Goal: Information Seeking & Learning: Check status

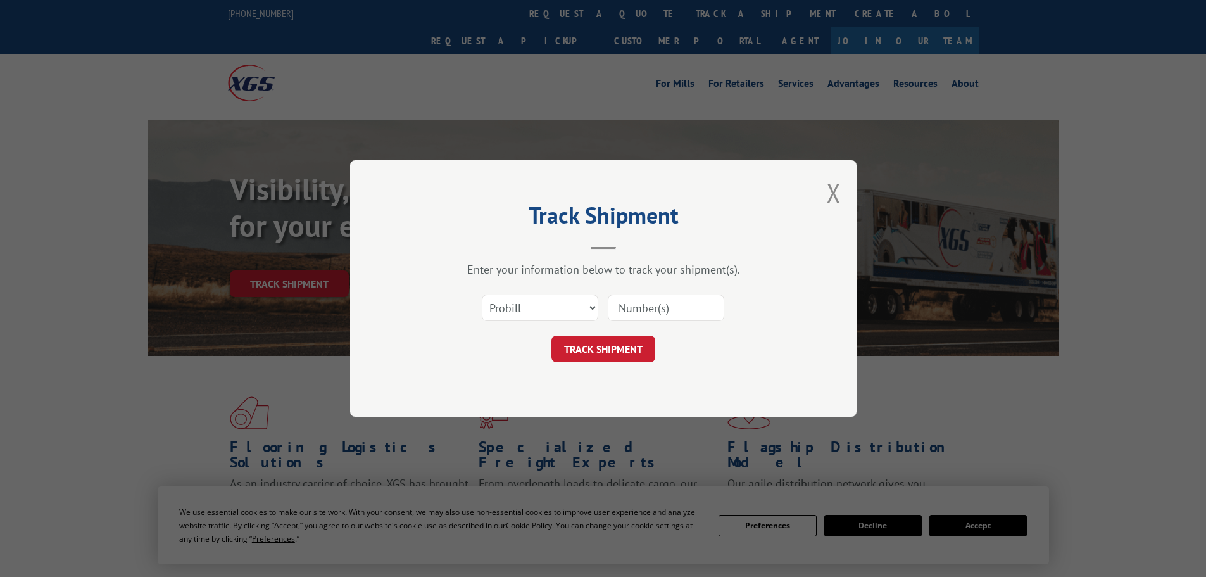
click at [574, 314] on select "Select category... Probill BOL PO" at bounding box center [540, 307] width 116 height 27
click at [482, 294] on select "Select category... Probill BOL PO" at bounding box center [540, 307] width 116 height 27
click at [656, 314] on input at bounding box center [666, 307] width 116 height 27
paste input "84453"
type input "84453"
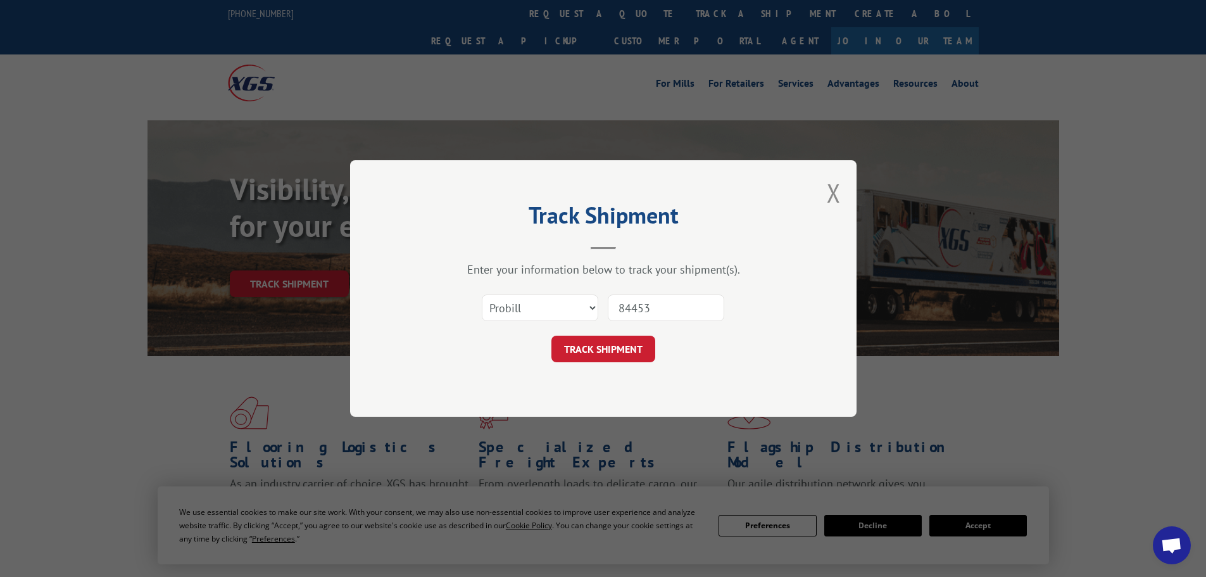
click button "TRACK SHIPMENT" at bounding box center [603, 349] width 104 height 27
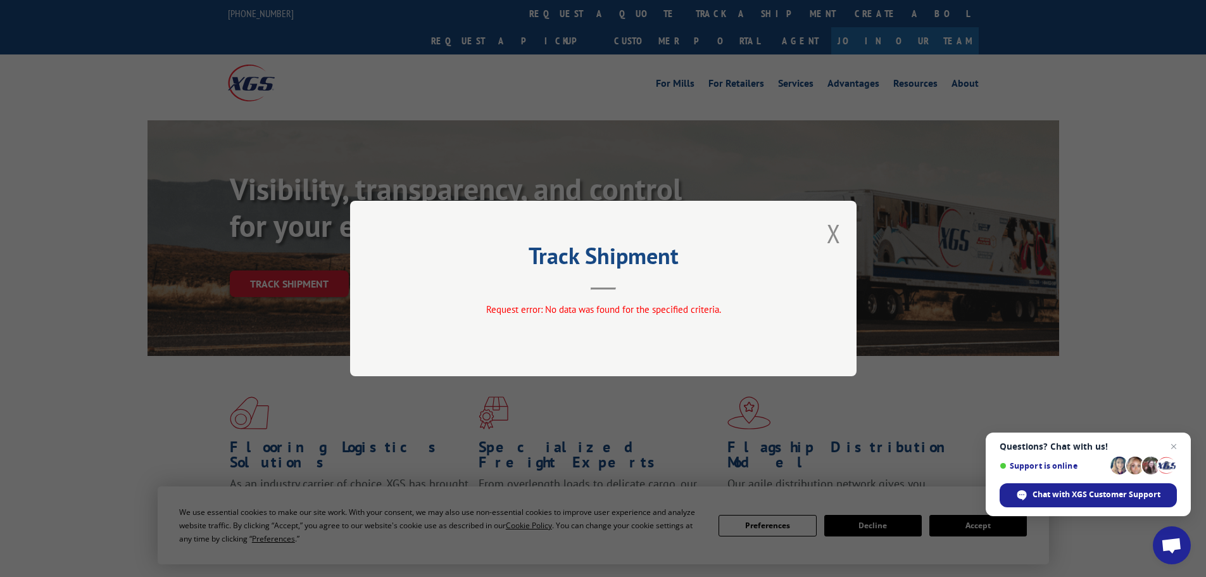
click at [824, 235] on div "Track Shipment Request error: No data was found for the specified criteria." at bounding box center [603, 288] width 506 height 175
drag, startPoint x: 824, startPoint y: 240, endPoint x: 834, endPoint y: 231, distance: 13.9
click at [830, 234] on div "Track Shipment Request error: No data was found for the specified criteria." at bounding box center [603, 288] width 506 height 175
click at [835, 230] on button "Close modal" at bounding box center [834, 234] width 14 height 34
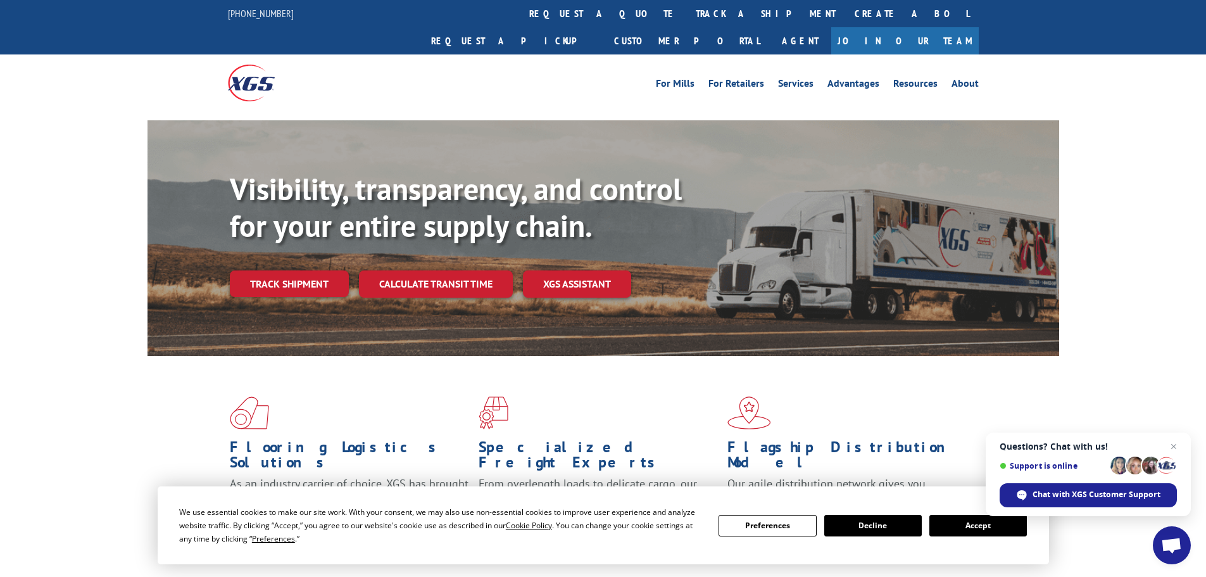
click at [265, 270] on link "Track shipment" at bounding box center [289, 283] width 119 height 27
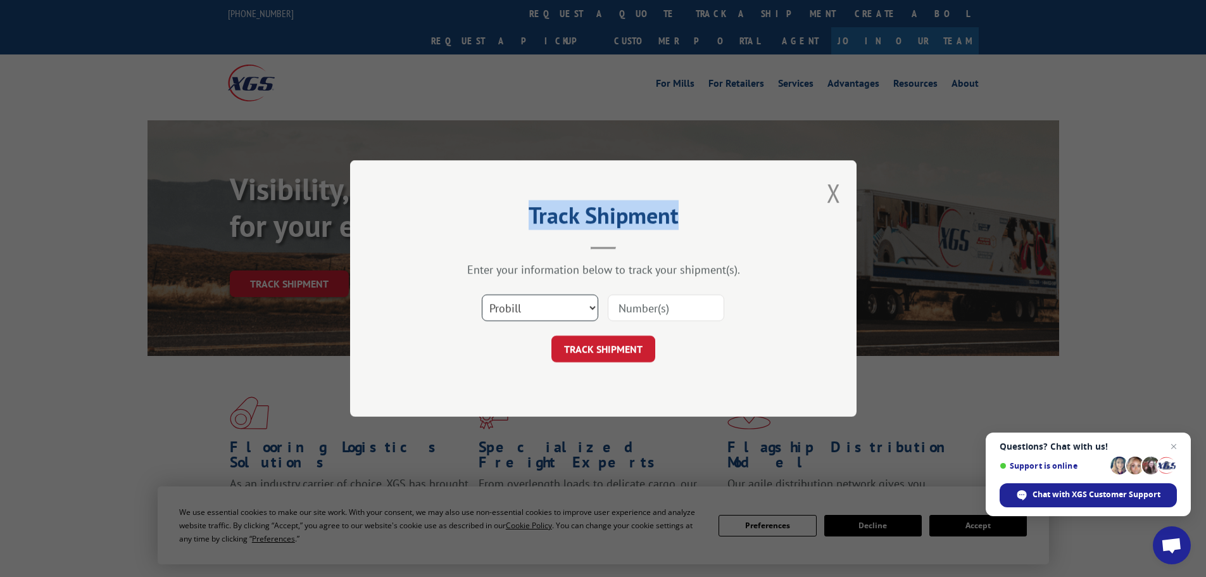
drag, startPoint x: 561, startPoint y: 310, endPoint x: 559, endPoint y: 317, distance: 6.6
click at [561, 310] on select "Select category... Probill BOL PO" at bounding box center [540, 307] width 116 height 27
select select "po"
click at [482, 294] on select "Select category... Probill BOL PO" at bounding box center [540, 307] width 116 height 27
click at [641, 314] on input at bounding box center [666, 307] width 116 height 27
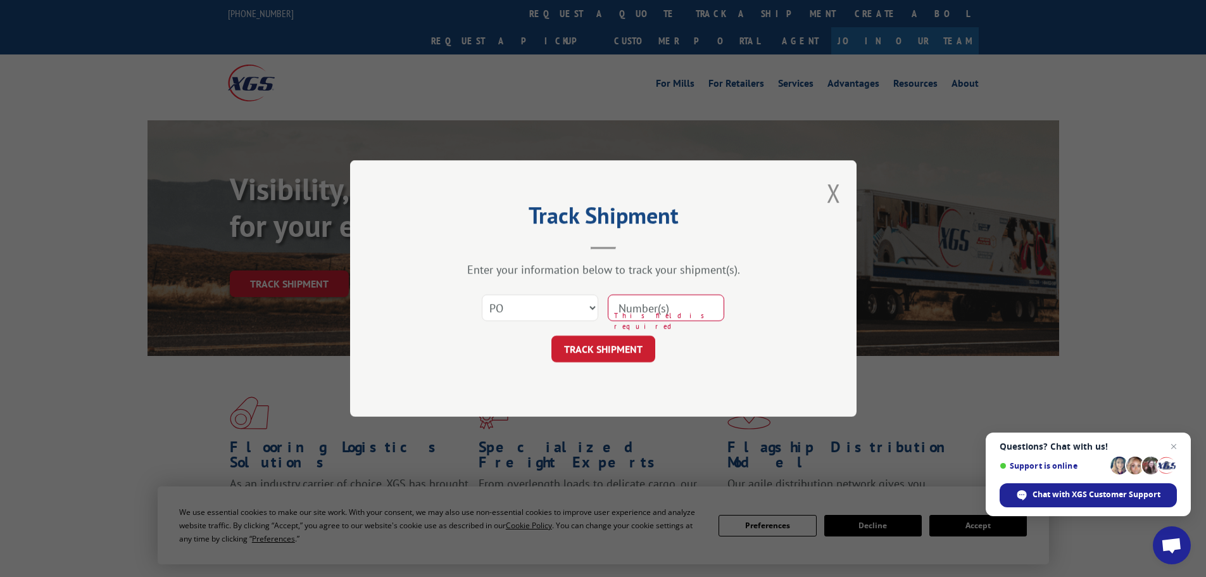
click at [648, 318] on input at bounding box center [666, 307] width 116 height 27
type input "21523119"
click button "TRACK SHIPMENT" at bounding box center [603, 349] width 104 height 27
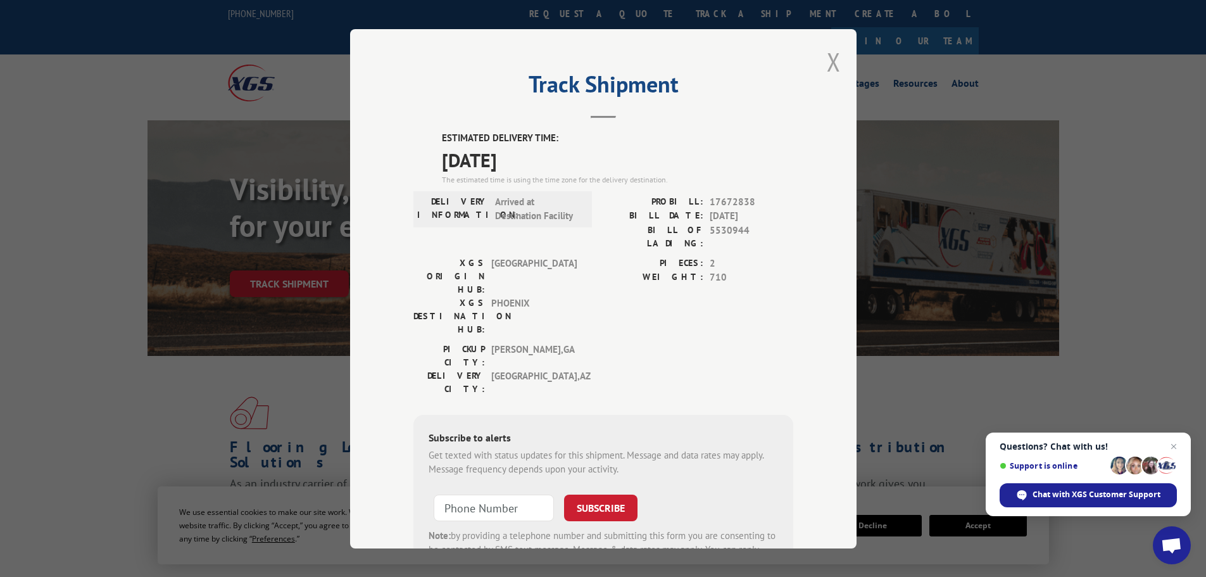
click at [827, 64] on button "Close modal" at bounding box center [834, 62] width 14 height 34
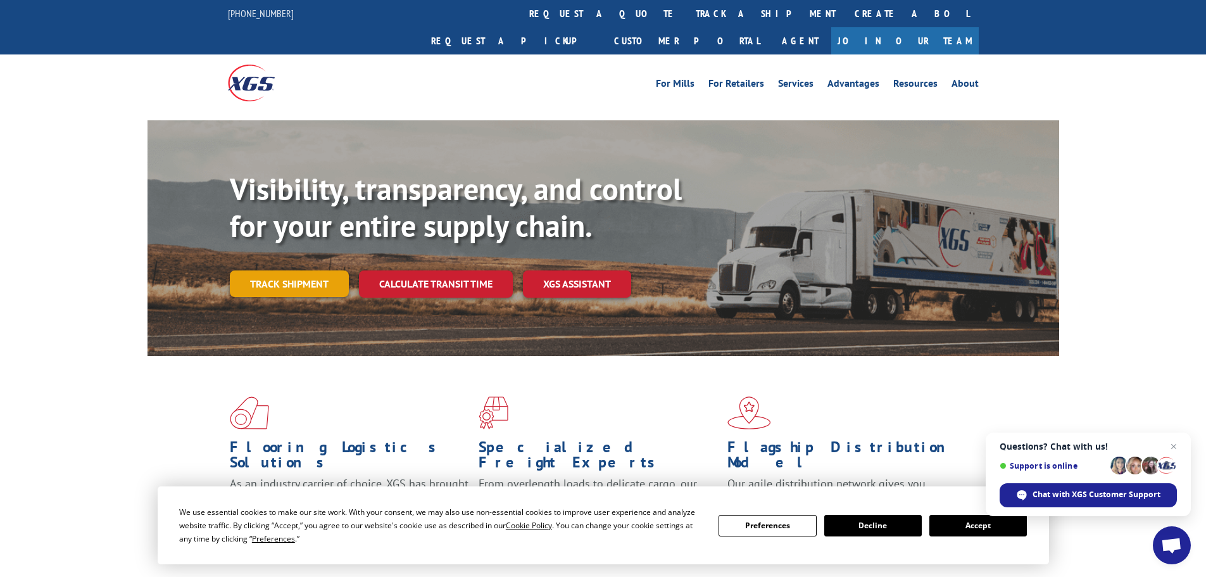
click at [279, 270] on link "Track shipment" at bounding box center [289, 283] width 119 height 27
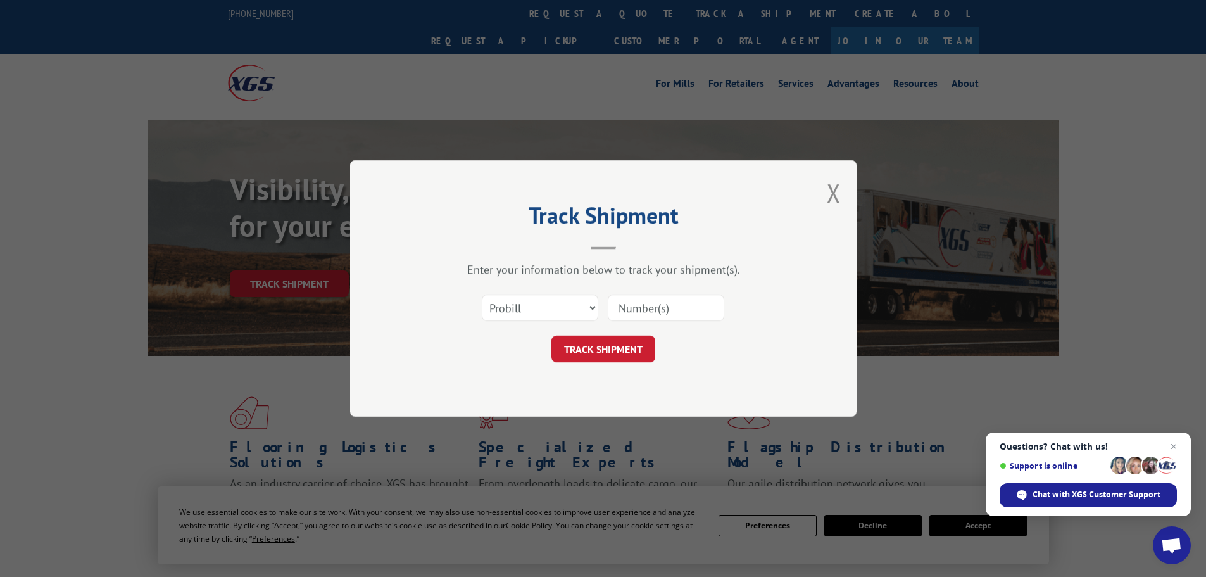
click at [679, 299] on input at bounding box center [666, 307] width 116 height 27
paste input "16755771"
type input "16755771"
click button "TRACK SHIPMENT" at bounding box center [603, 349] width 104 height 27
